Goal: Information Seeking & Learning: Check status

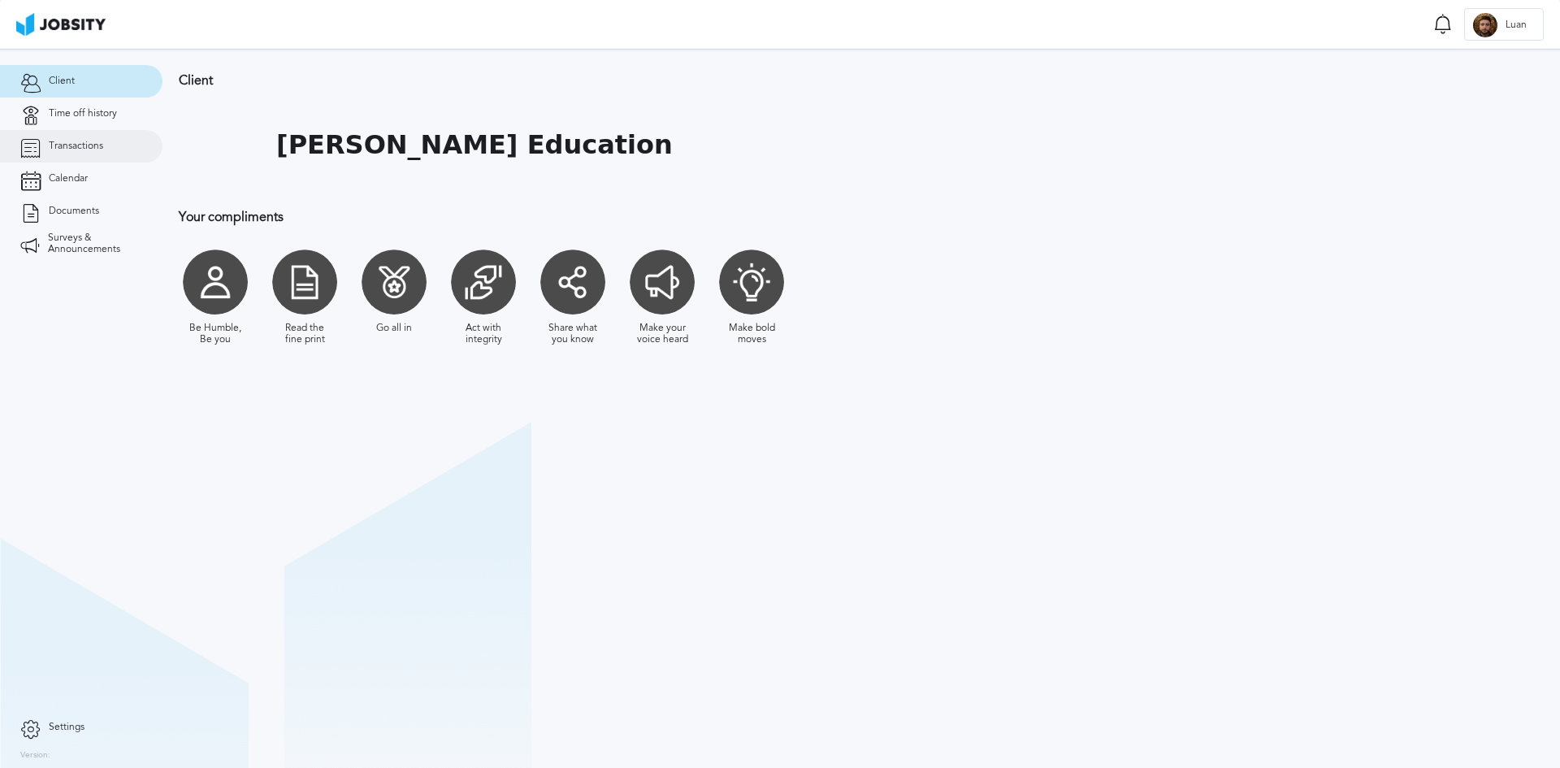
click at [75, 147] on span "Transactions" at bounding box center [76, 146] width 54 height 11
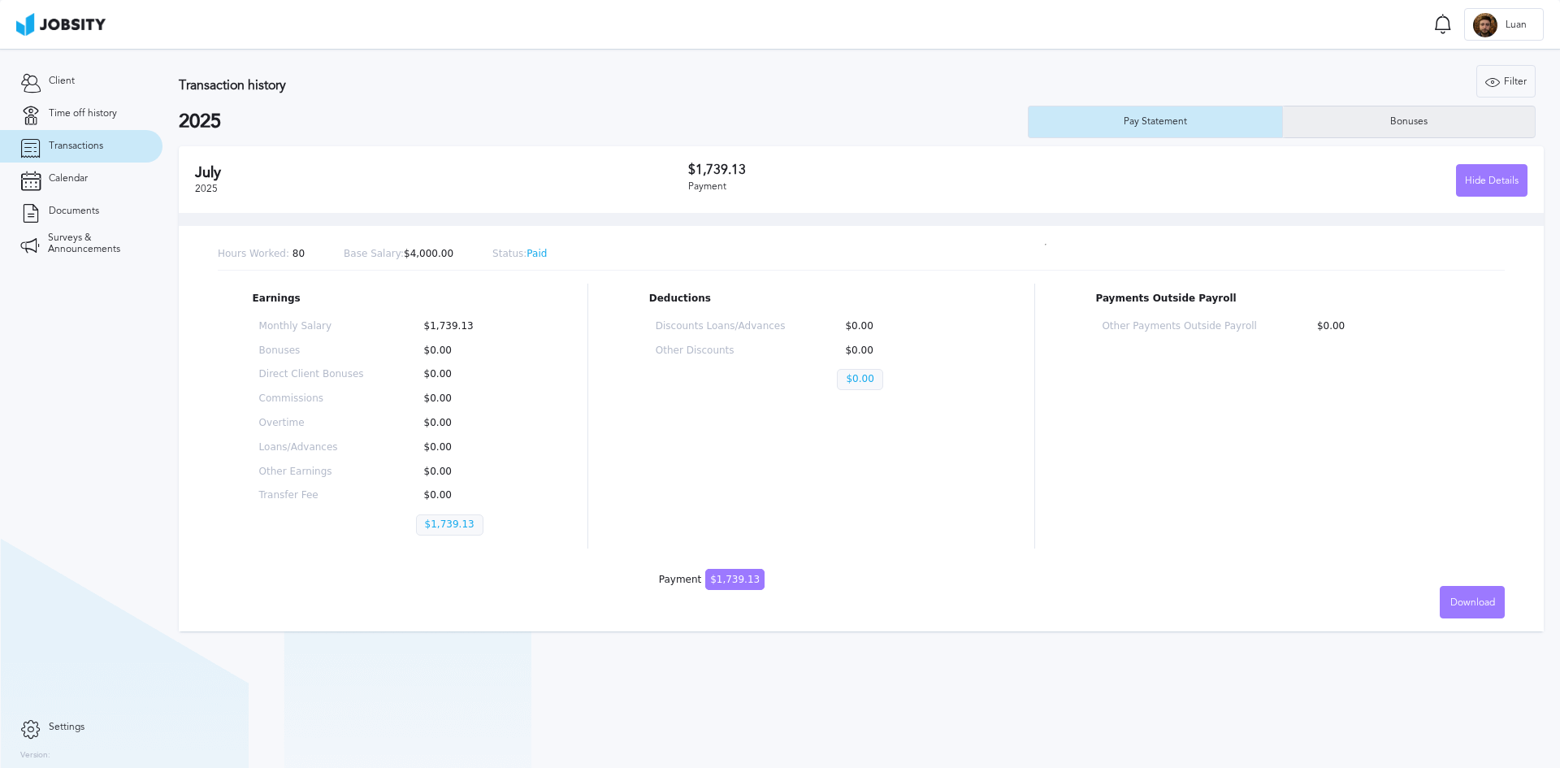
click at [1414, 119] on div "Bonuses" at bounding box center [1409, 121] width 54 height 11
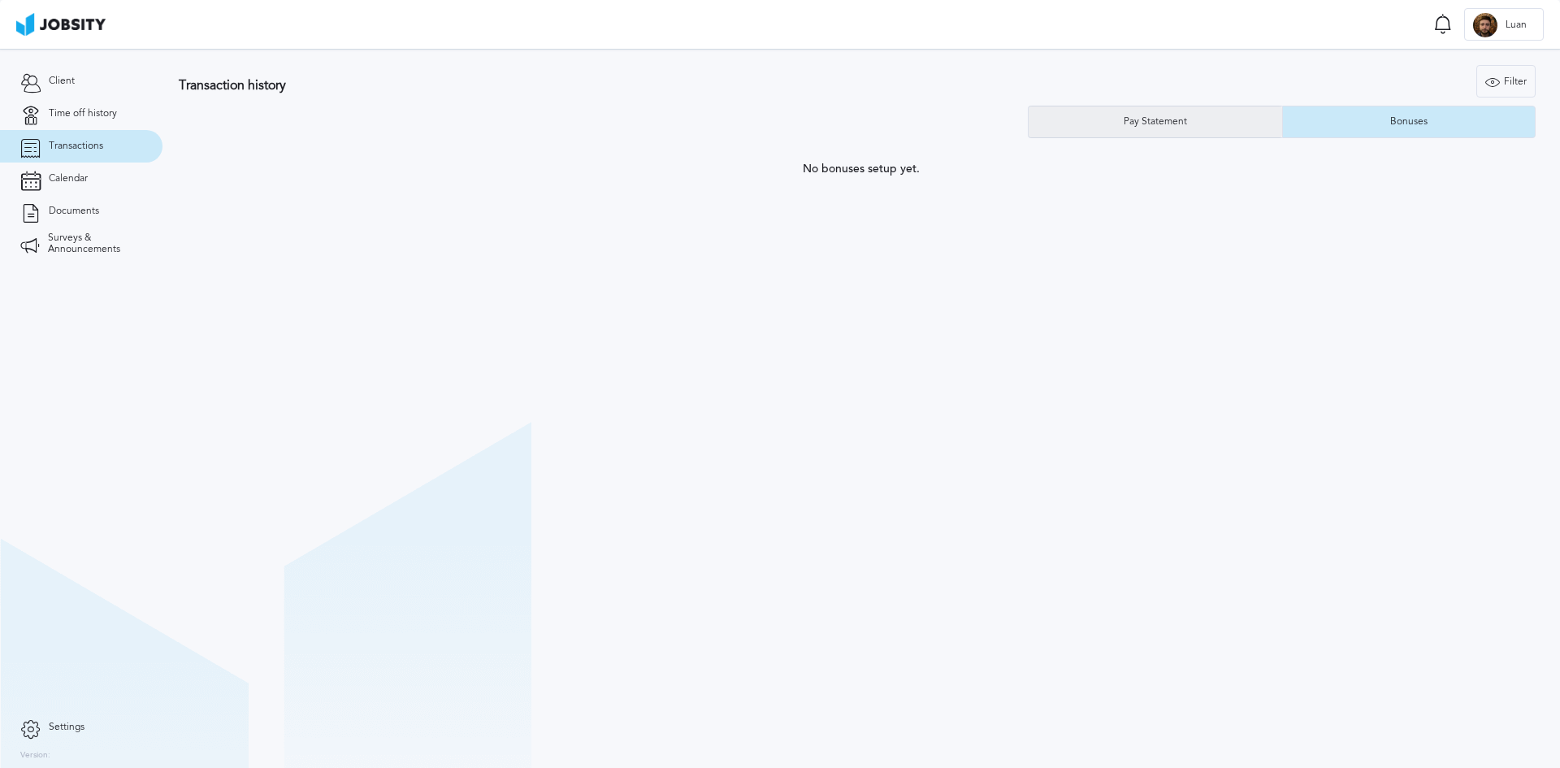
click at [1168, 124] on div "Pay Statement" at bounding box center [1156, 121] width 80 height 11
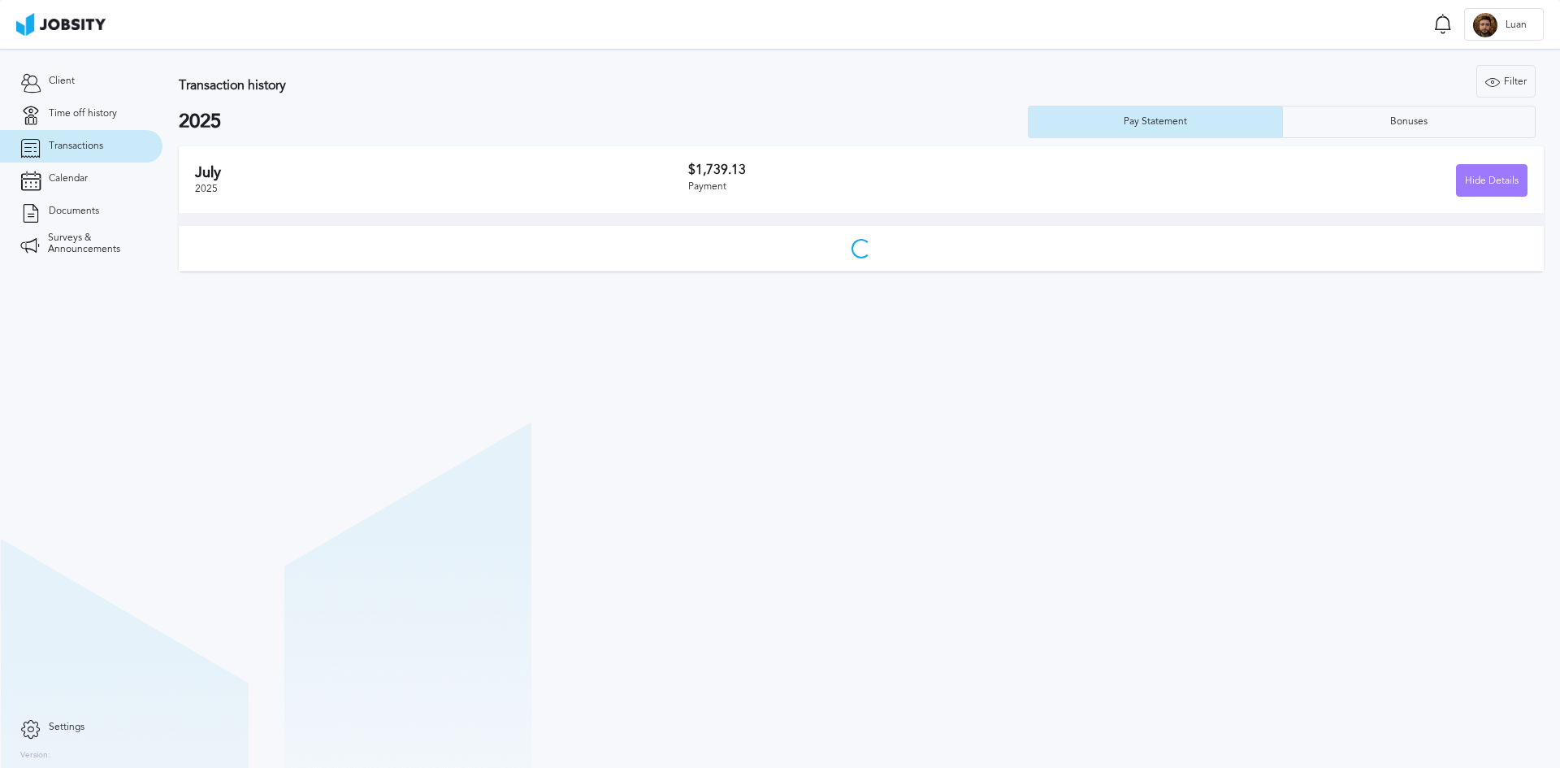
click at [753, 85] on h3 "Transaction history" at bounding box center [550, 85] width 743 height 15
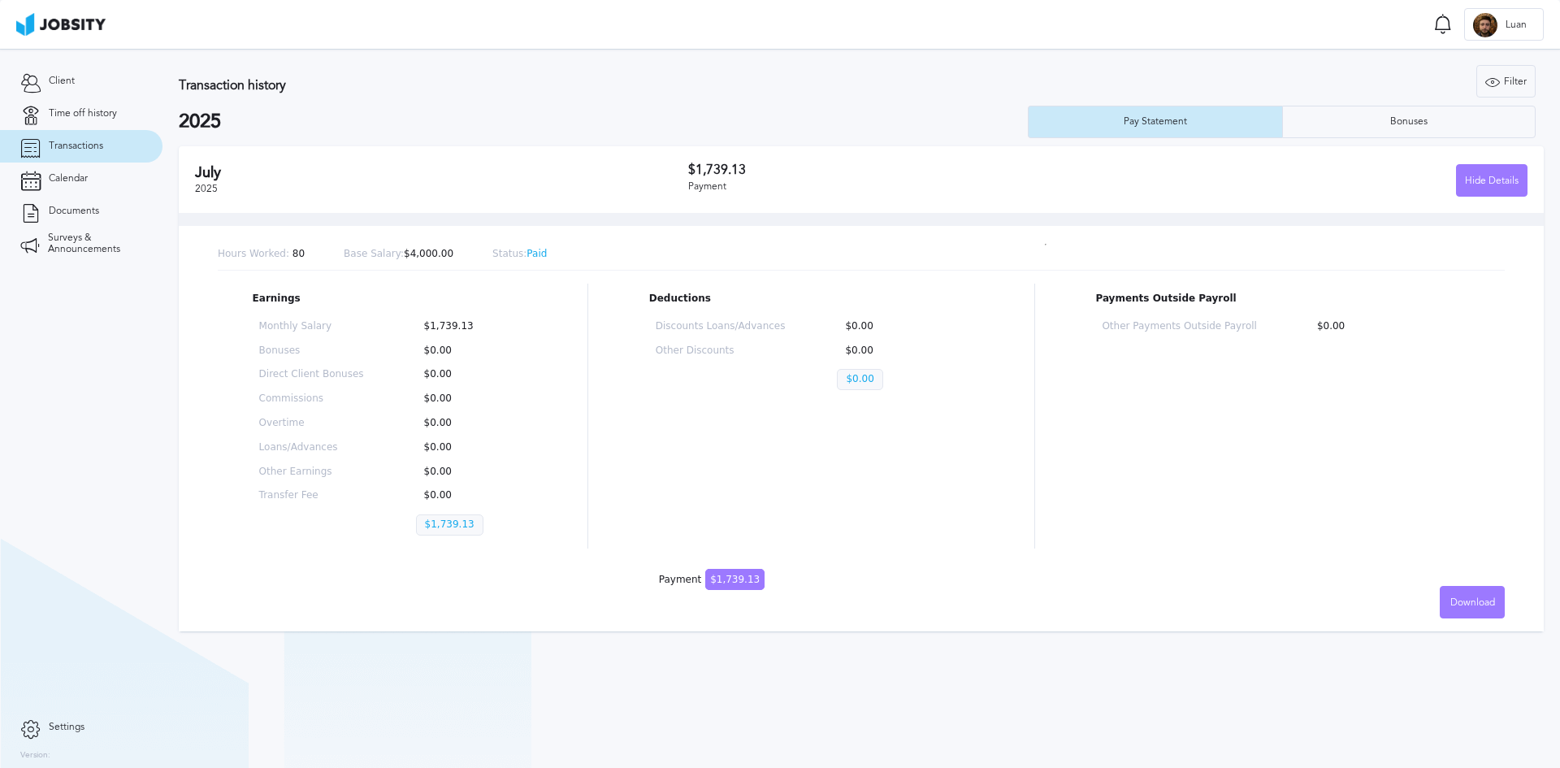
click at [755, 86] on h3 "Transaction history" at bounding box center [550, 85] width 743 height 15
click at [53, 178] on span "Calendar" at bounding box center [68, 178] width 39 height 11
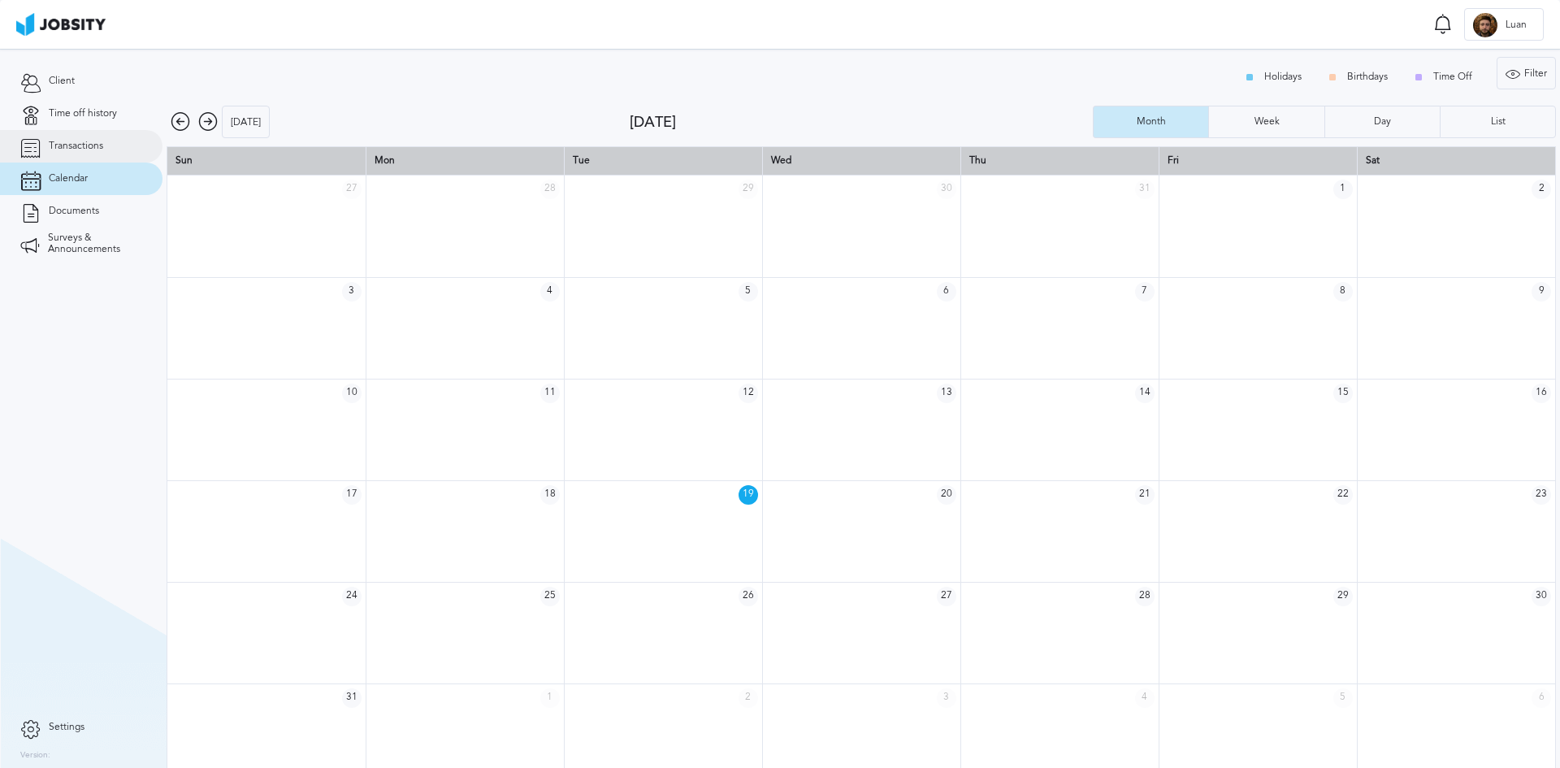
click at [80, 148] on span "Transactions" at bounding box center [76, 146] width 54 height 11
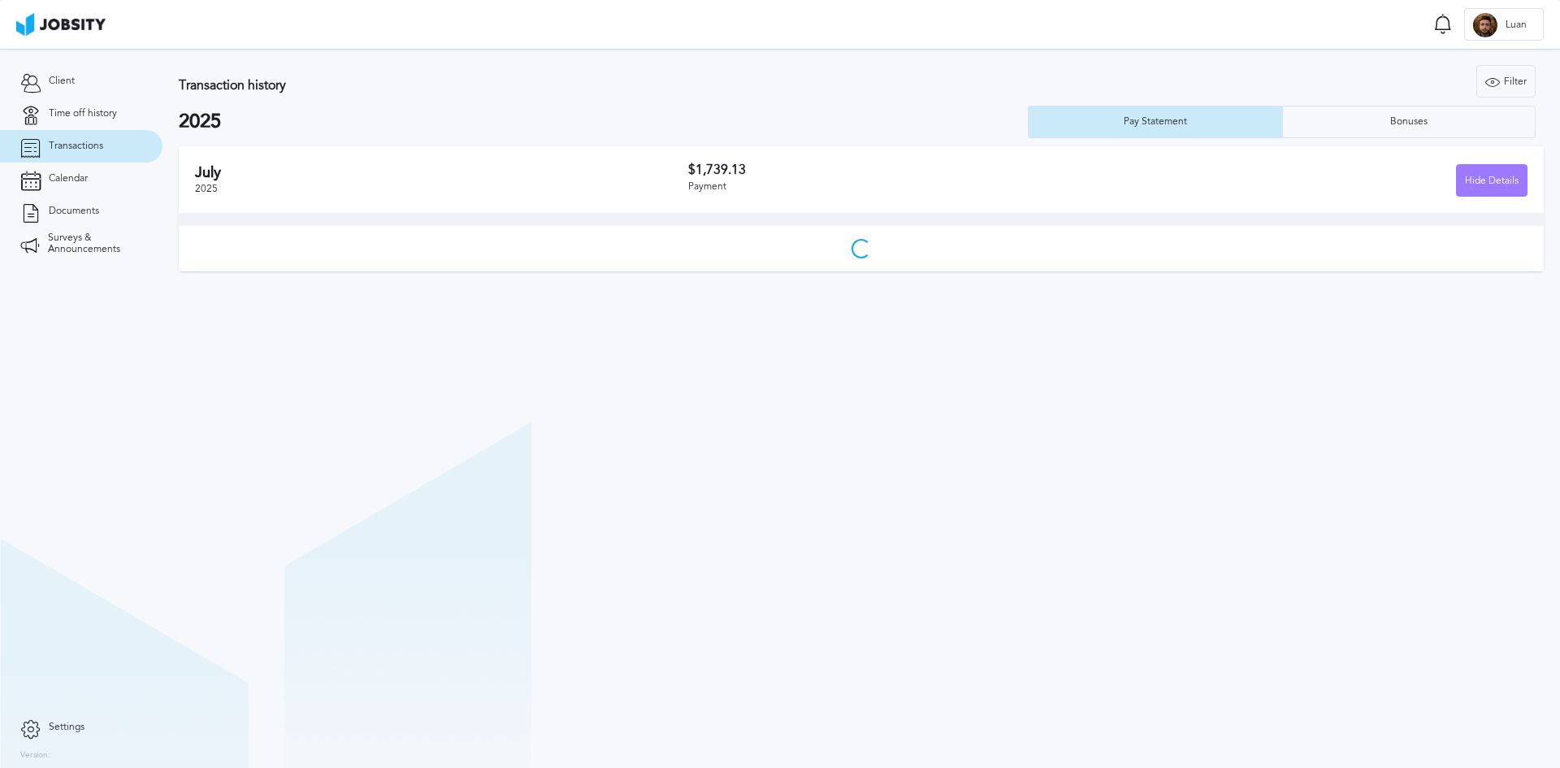
click at [646, 59] on section "Transaction history Filter Years 2025 2025 Pay Statement Bonuses [DATE] $1,739.…" at bounding box center [862, 164] width 1398 height 231
